Goal: Download file/media

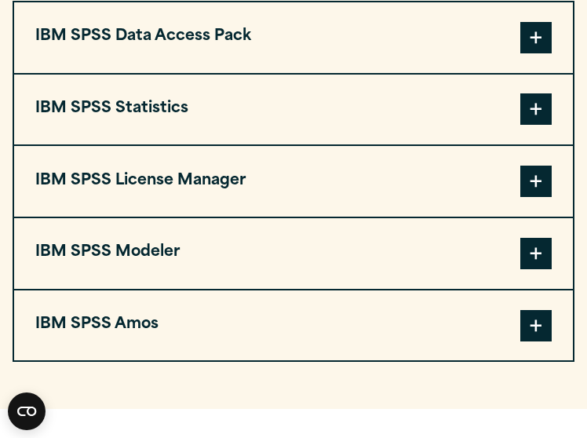
scroll to position [1417, 0]
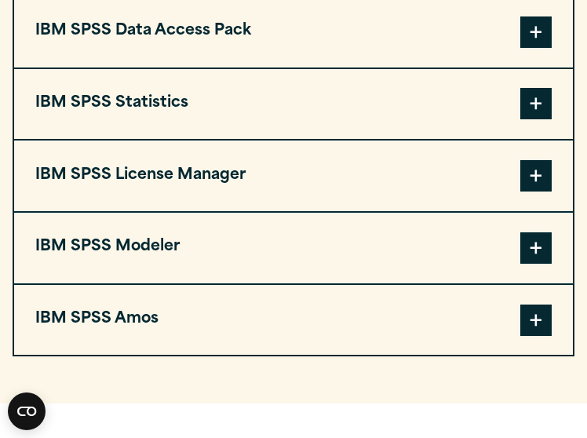
click at [530, 101] on span at bounding box center [535, 103] width 31 height 31
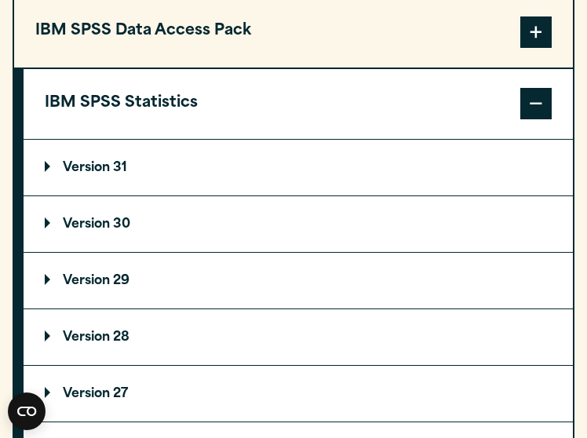
click at [113, 214] on summary "Version 30" at bounding box center [298, 224] width 549 height 56
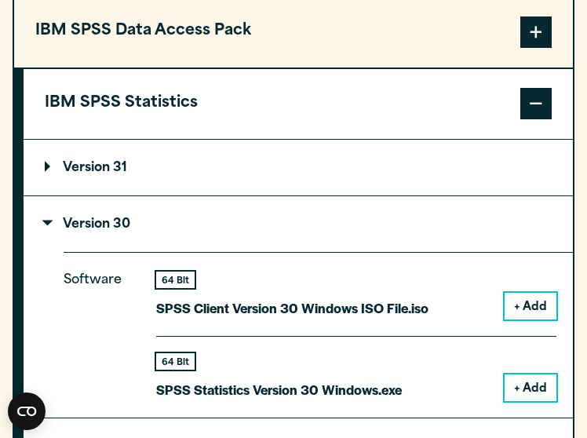
click at [190, 161] on summary "Version 31" at bounding box center [298, 168] width 549 height 56
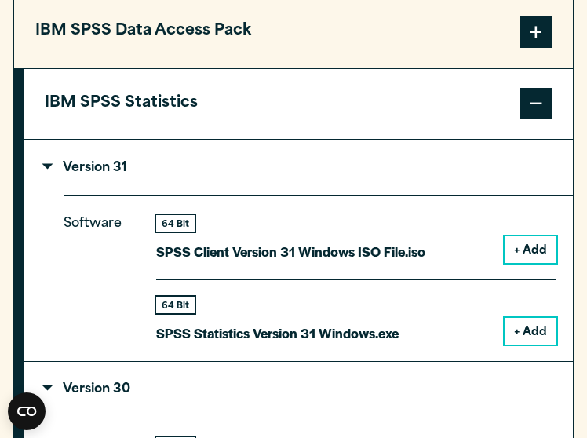
click at [530, 333] on button "+ Add" at bounding box center [530, 331] width 52 height 27
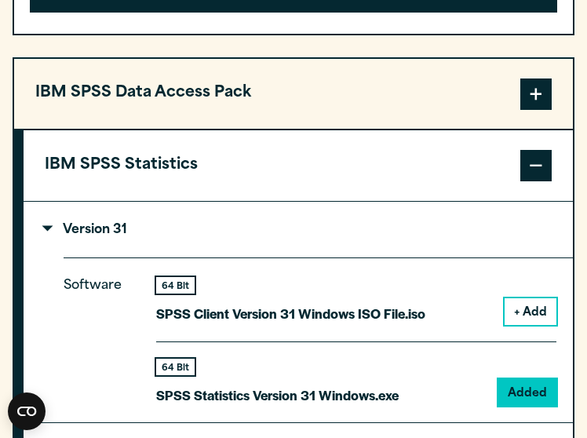
scroll to position [1478, 0]
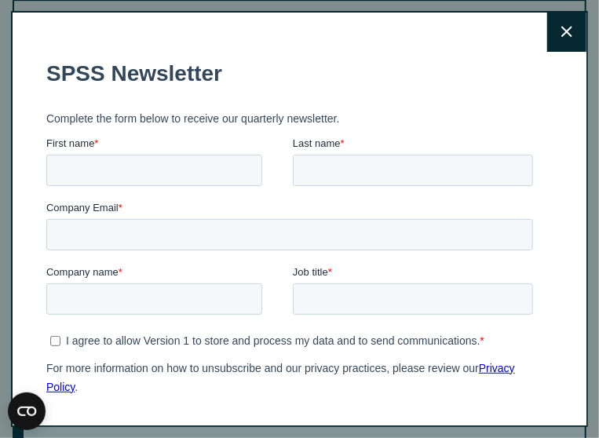
click at [547, 24] on button "Close" at bounding box center [566, 32] width 39 height 39
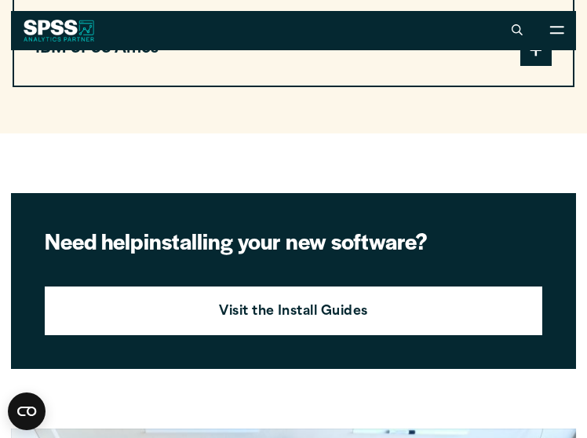
scroll to position [2407, 0]
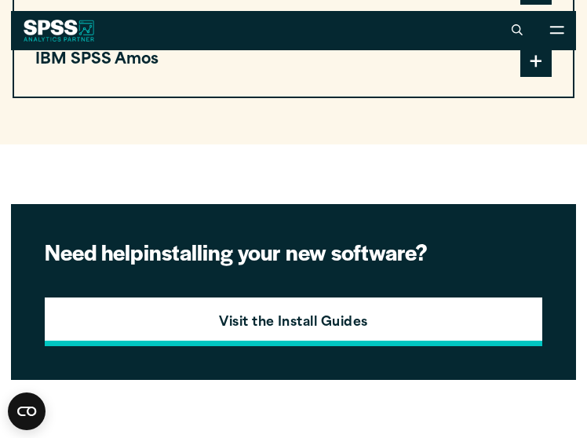
click at [460, 324] on link "Visit the Install Guides" at bounding box center [293, 321] width 497 height 49
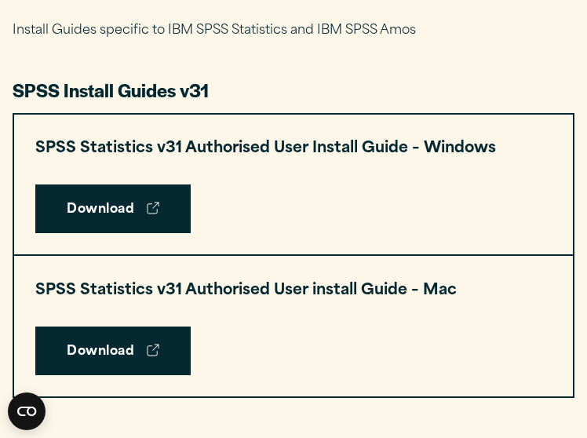
scroll to position [801, 0]
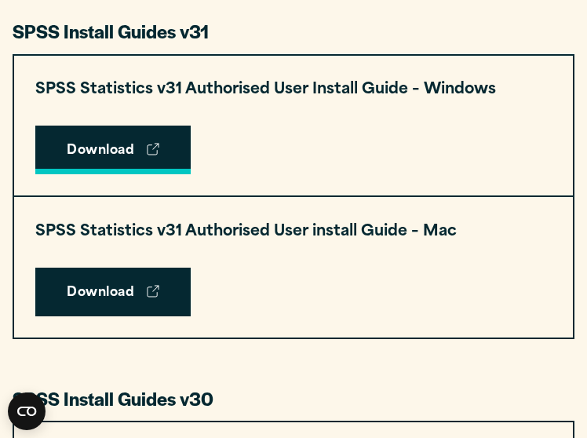
click at [140, 159] on link "Download" at bounding box center [112, 150] width 155 height 49
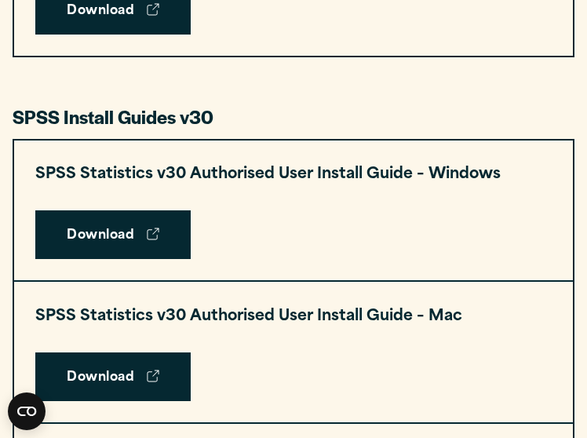
scroll to position [1170, 0]
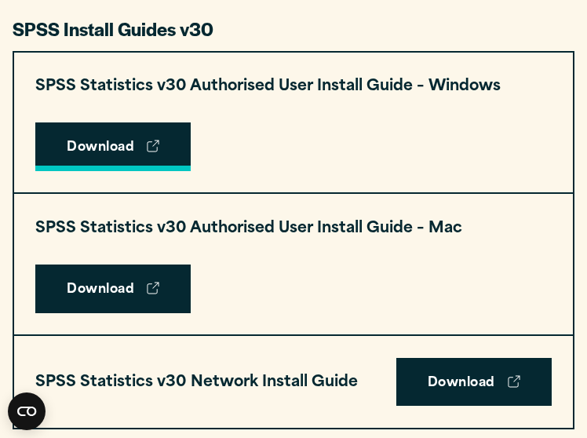
click at [129, 146] on link "Download" at bounding box center [112, 146] width 155 height 49
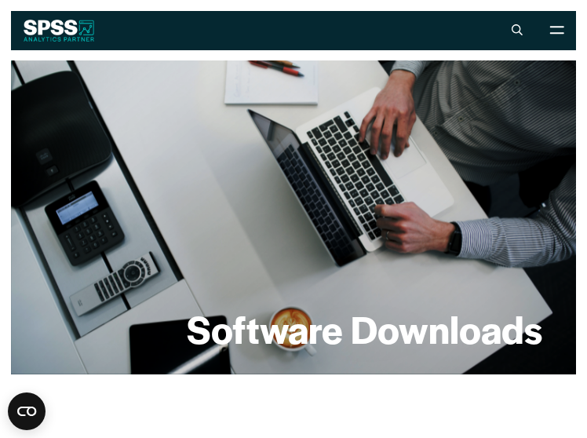
drag, startPoint x: 584, startPoint y: 31, endPoint x: 593, endPoint y: 59, distance: 29.5
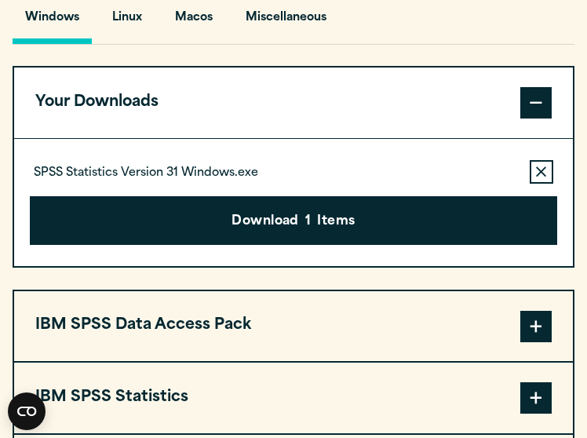
scroll to position [1189, 0]
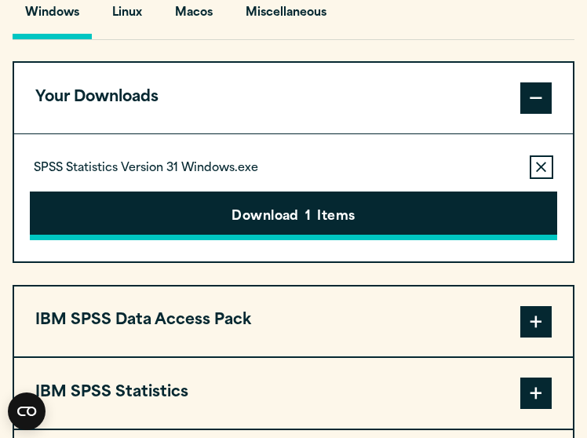
click at [448, 215] on button "Download 1 Items" at bounding box center [293, 215] width 526 height 49
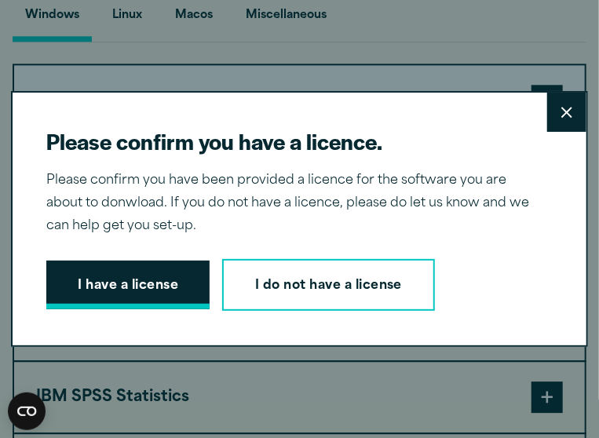
click at [126, 291] on button "I have a license" at bounding box center [127, 284] width 163 height 49
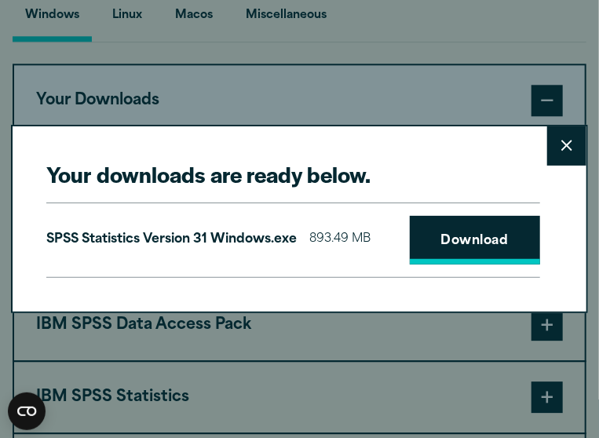
click at [415, 230] on link "Download" at bounding box center [475, 240] width 130 height 49
click at [561, 149] on icon at bounding box center [566, 146] width 11 height 12
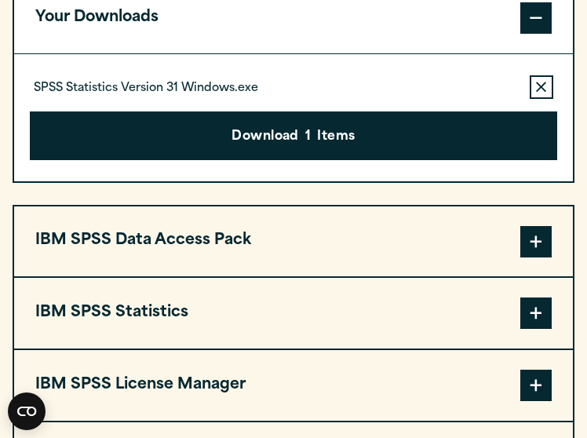
scroll to position [1332, 0]
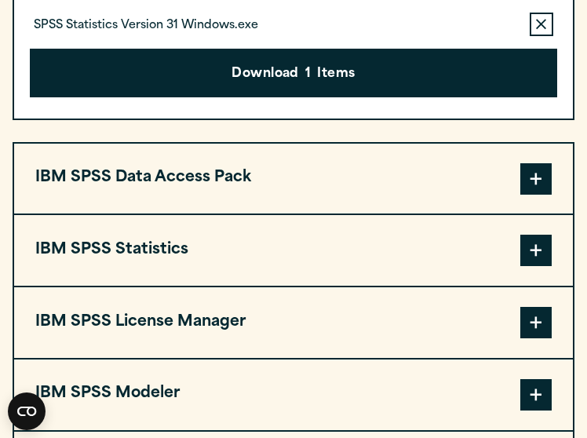
click at [422, 257] on button "IBM SPSS Statistics" at bounding box center [293, 250] width 559 height 71
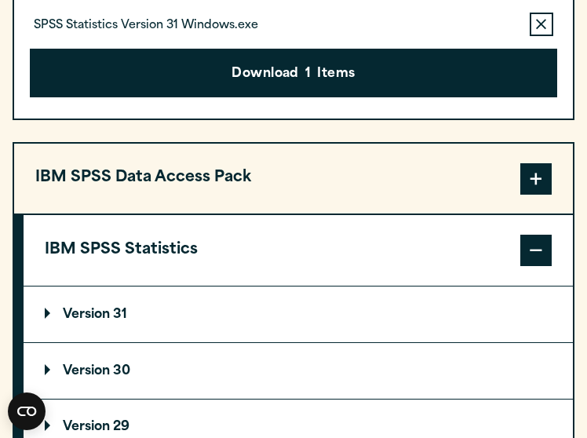
click at [117, 369] on p "Version 30" at bounding box center [88, 371] width 86 height 13
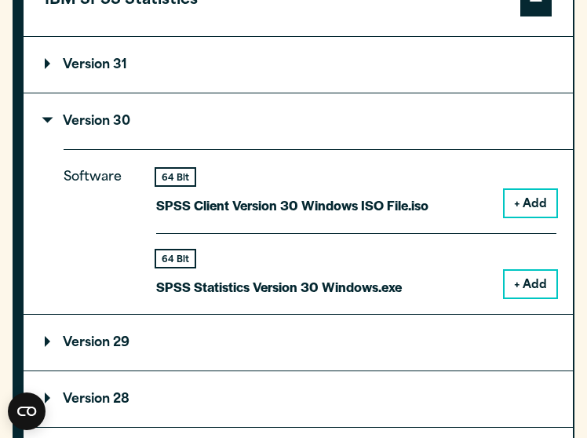
scroll to position [1586, 0]
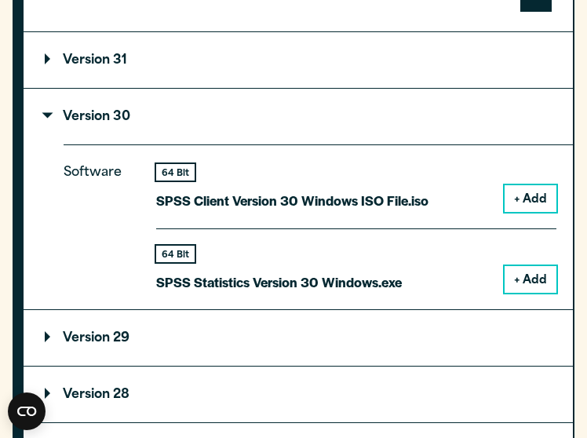
click at [522, 287] on button "+ Add" at bounding box center [530, 279] width 52 height 27
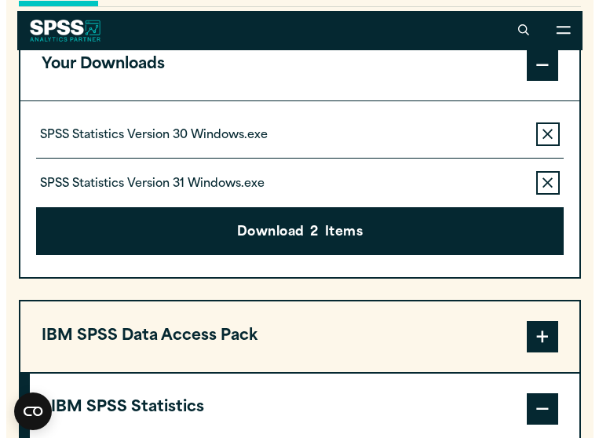
scroll to position [1117, 0]
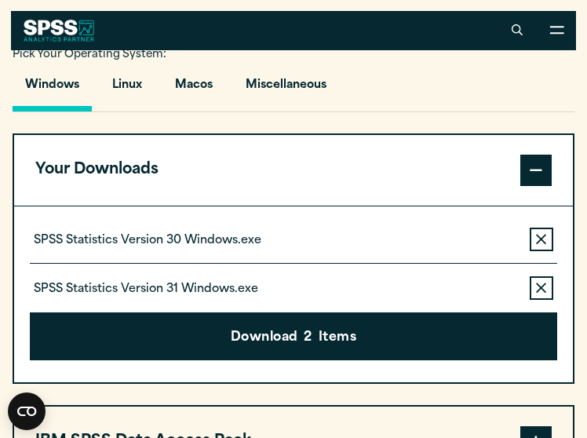
click at [537, 283] on icon "button" at bounding box center [541, 287] width 10 height 10
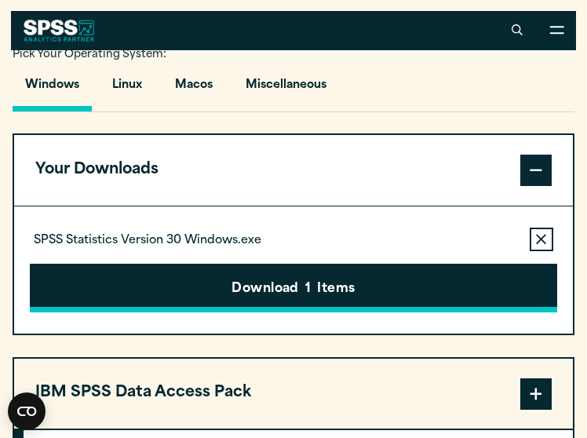
click at [351, 294] on button "Download 1 Items" at bounding box center [293, 288] width 526 height 49
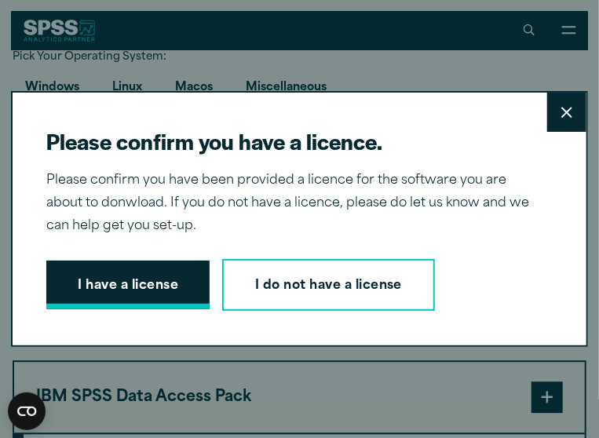
click at [118, 269] on button "I have a license" at bounding box center [127, 284] width 163 height 49
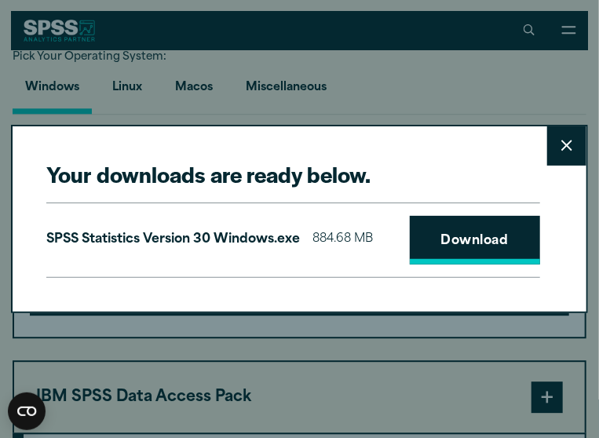
click at [497, 253] on link "Download" at bounding box center [475, 240] width 130 height 49
